Goal: Information Seeking & Learning: Find specific fact

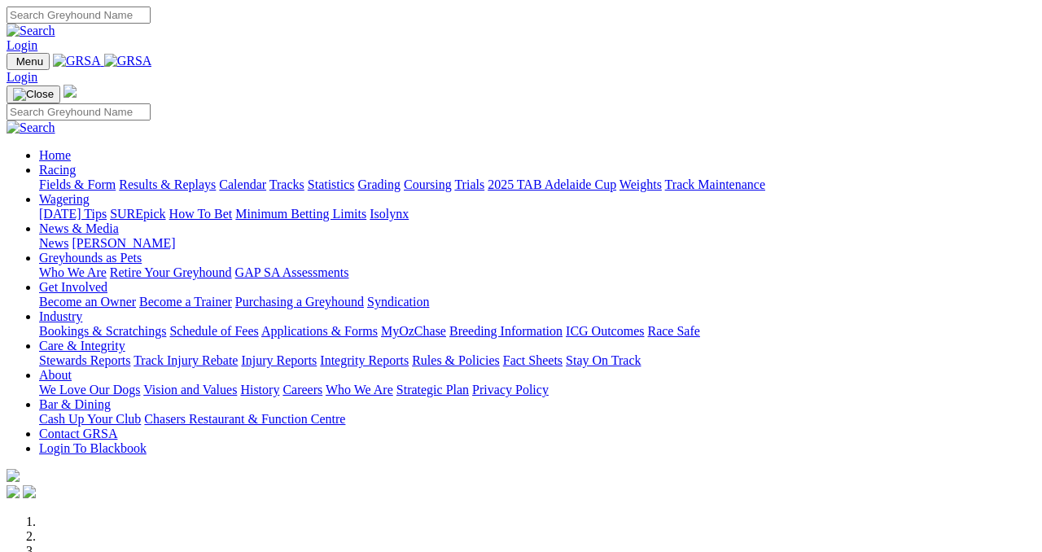
scroll to position [287, 0]
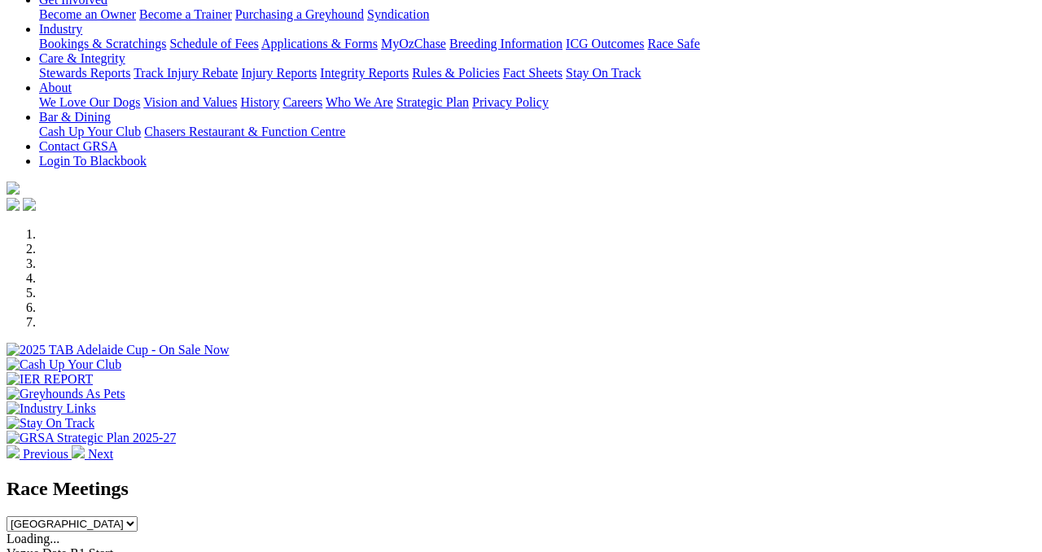
select select "[GEOGRAPHIC_DATA]"
click at [138, 516] on select "[GEOGRAPHIC_DATA] [GEOGRAPHIC_DATA] [GEOGRAPHIC_DATA] [GEOGRAPHIC_DATA] [GEOGRA…" at bounding box center [72, 523] width 131 height 15
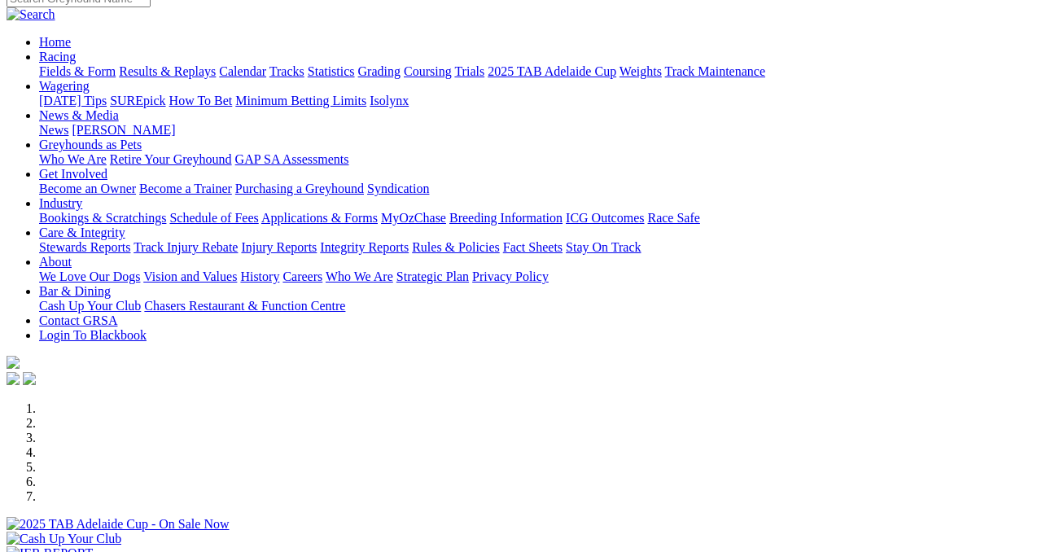
scroll to position [0, 0]
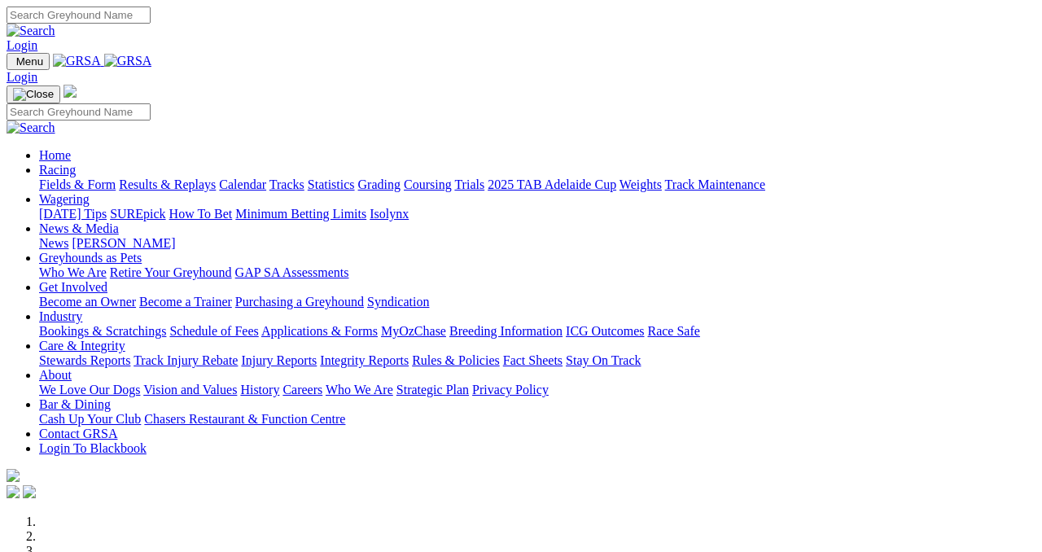
click at [90, 192] on link "Wagering" at bounding box center [64, 199] width 50 height 14
click at [76, 163] on link "Racing" at bounding box center [57, 170] width 37 height 14
click at [200, 177] on link "Results & Replays" at bounding box center [167, 184] width 97 height 14
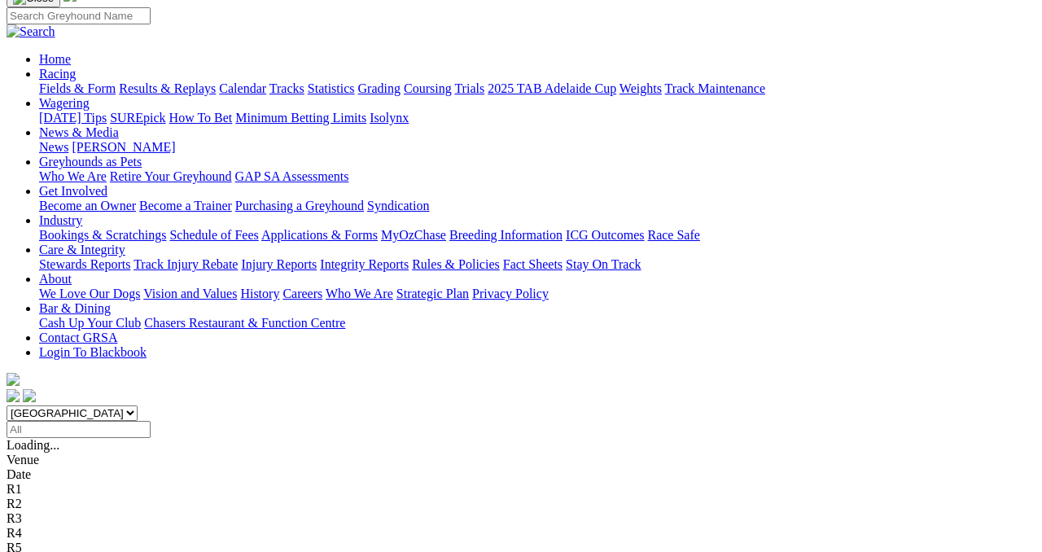
scroll to position [129, 0]
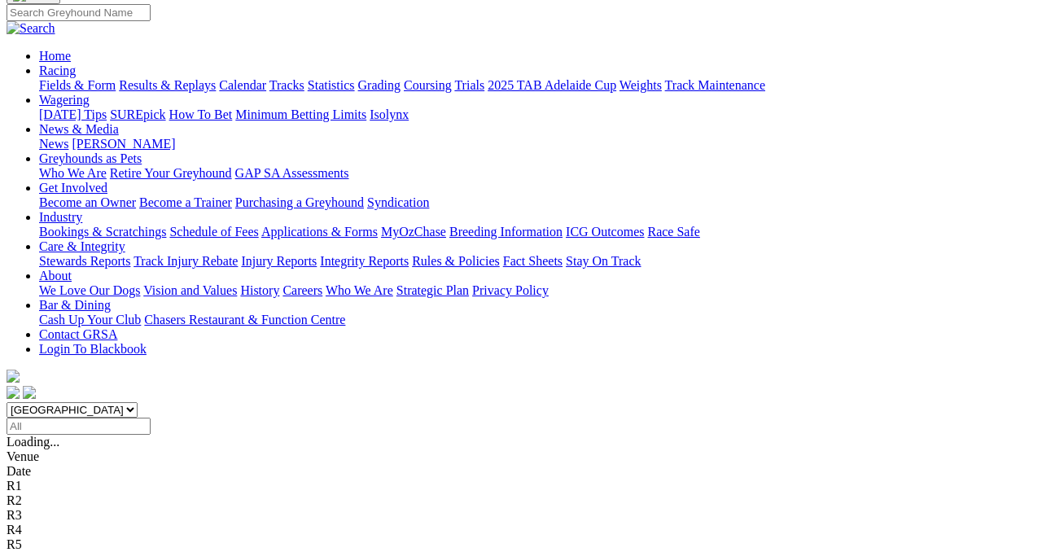
click at [138, 402] on select "[GEOGRAPHIC_DATA] [GEOGRAPHIC_DATA] [GEOGRAPHIC_DATA] [GEOGRAPHIC_DATA] [GEOGRA…" at bounding box center [72, 409] width 131 height 15
select select "[GEOGRAPHIC_DATA]"
click at [68, 402] on select "[GEOGRAPHIC_DATA] [GEOGRAPHIC_DATA] [GEOGRAPHIC_DATA] [GEOGRAPHIC_DATA] [GEOGRA…" at bounding box center [72, 409] width 131 height 15
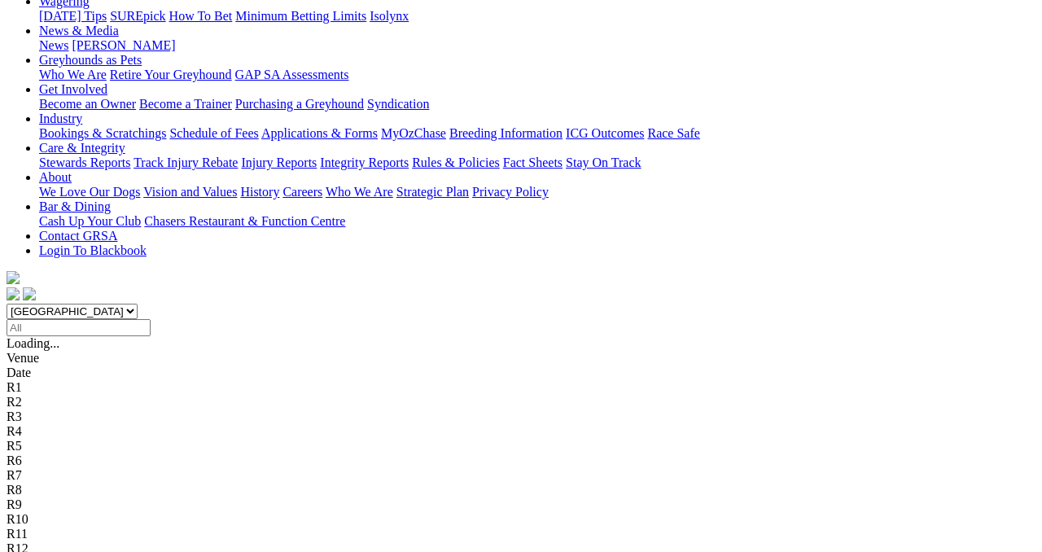
scroll to position [232, 0]
